Goal: Find specific page/section: Find specific page/section

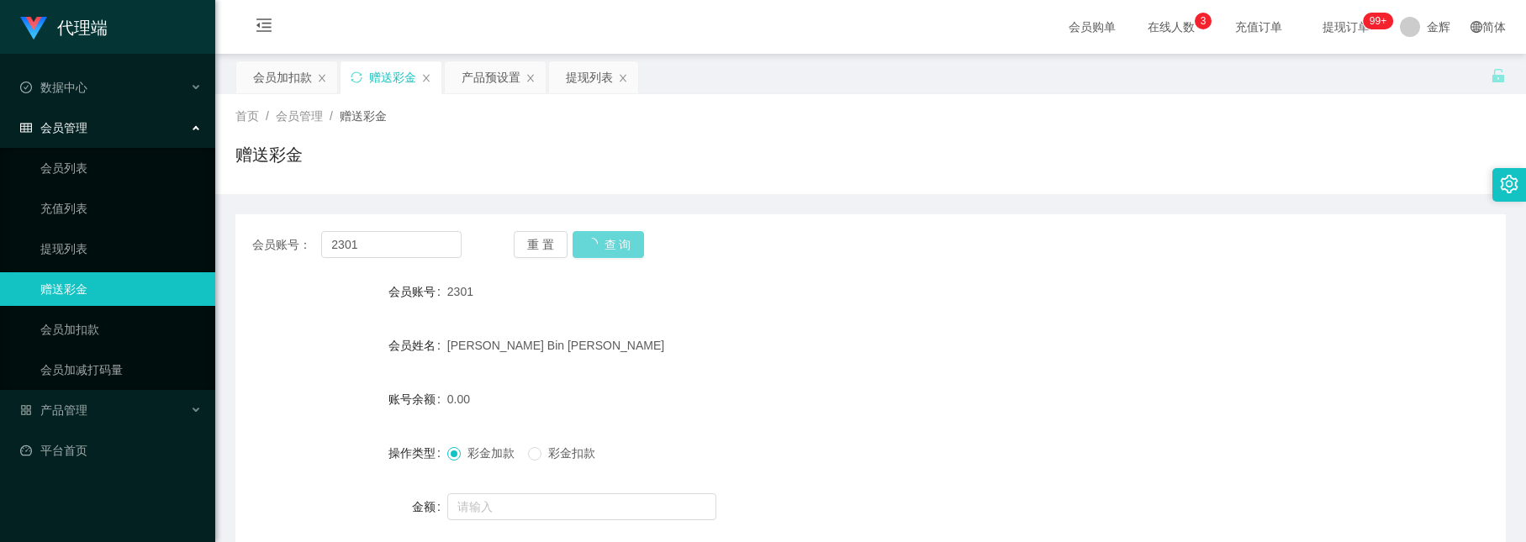
scroll to position [126, 0]
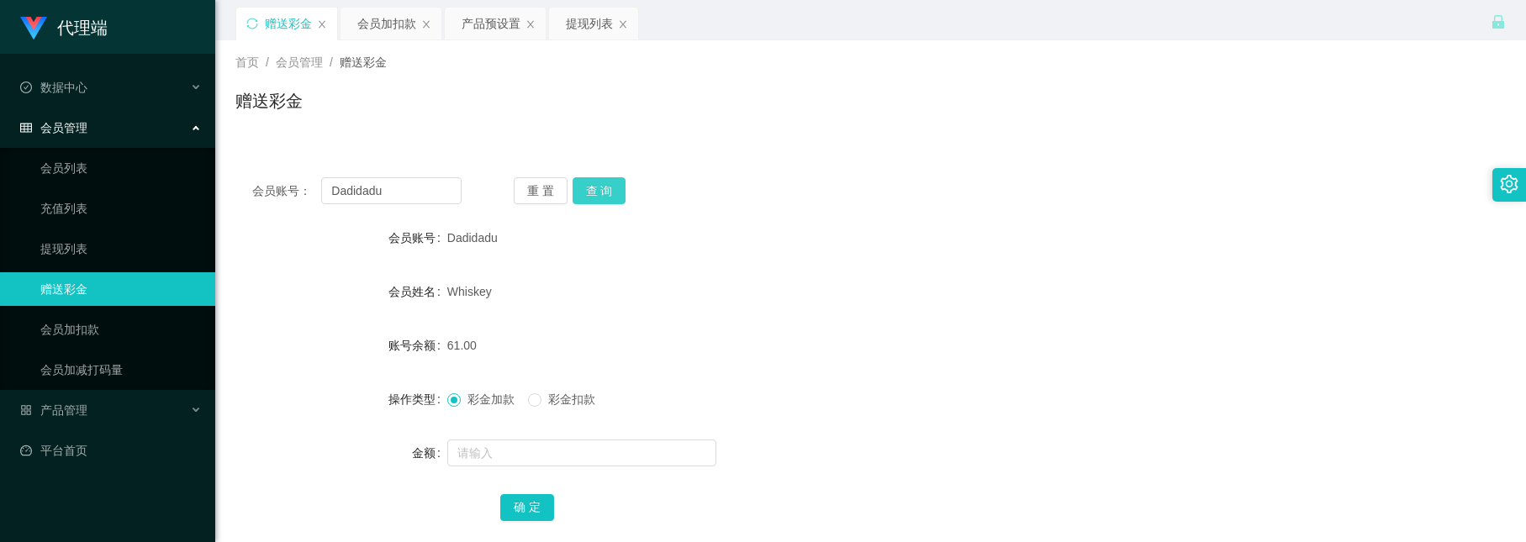
click at [583, 183] on button "查 询" at bounding box center [600, 190] width 54 height 27
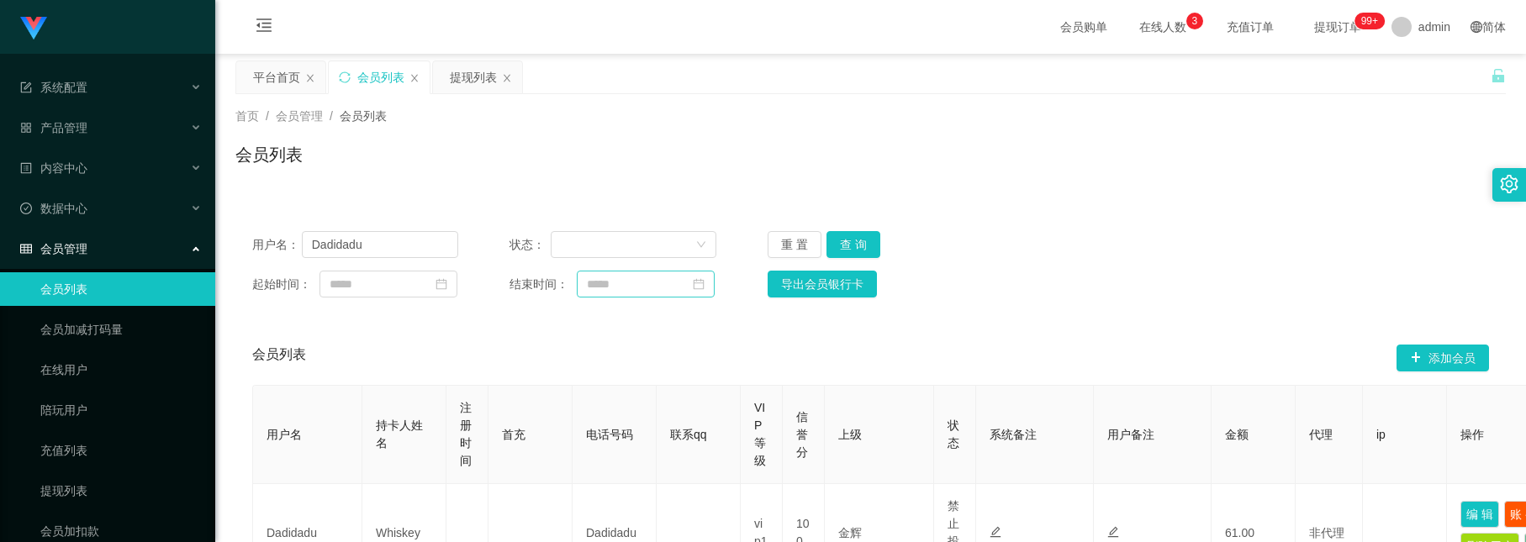
scroll to position [199, 0]
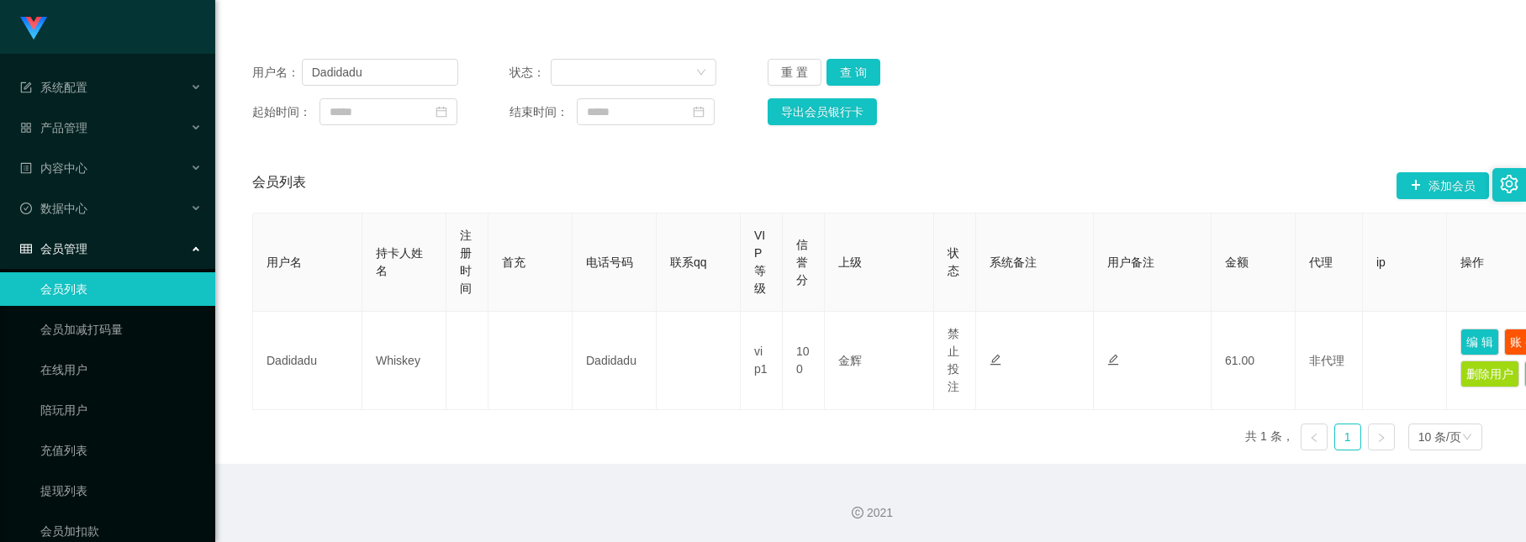
click at [956, 98] on div "导出会员银行卡" at bounding box center [871, 111] width 206 height 27
